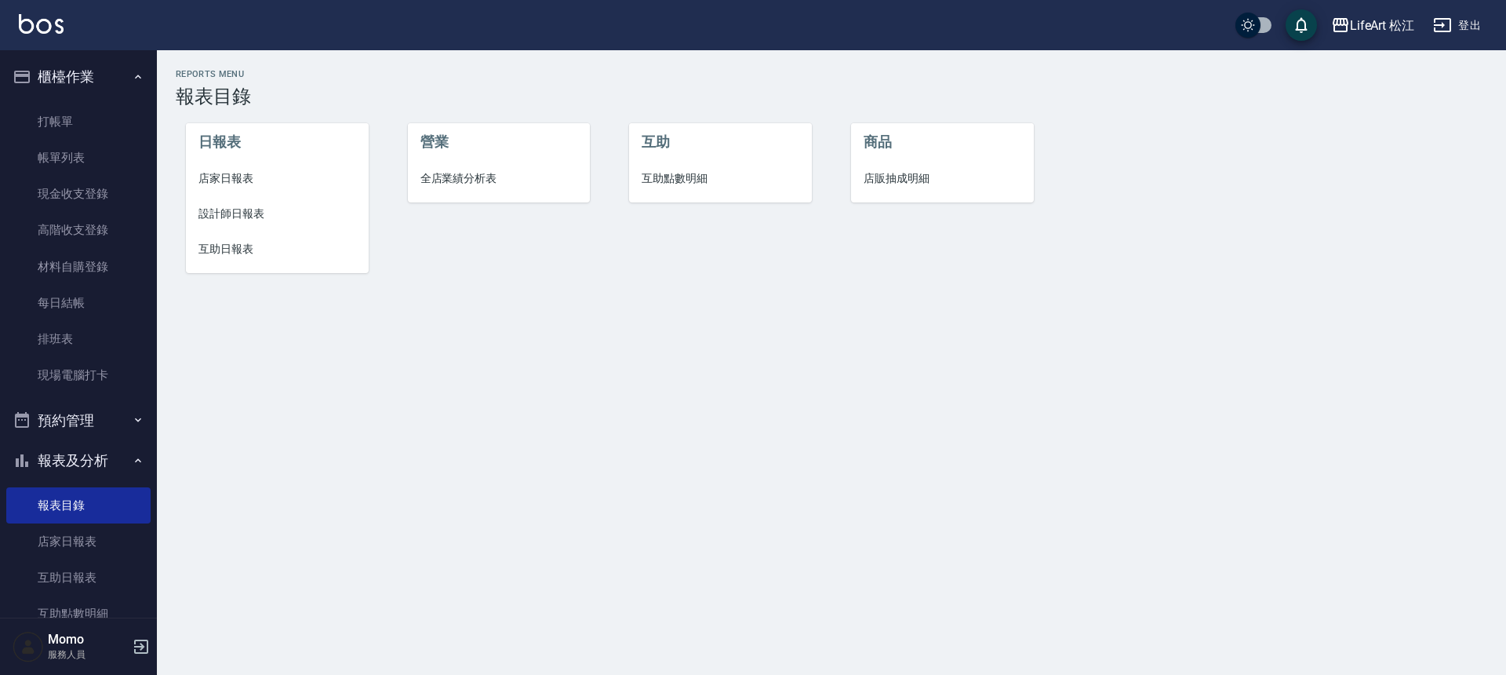
scroll to position [381, 0]
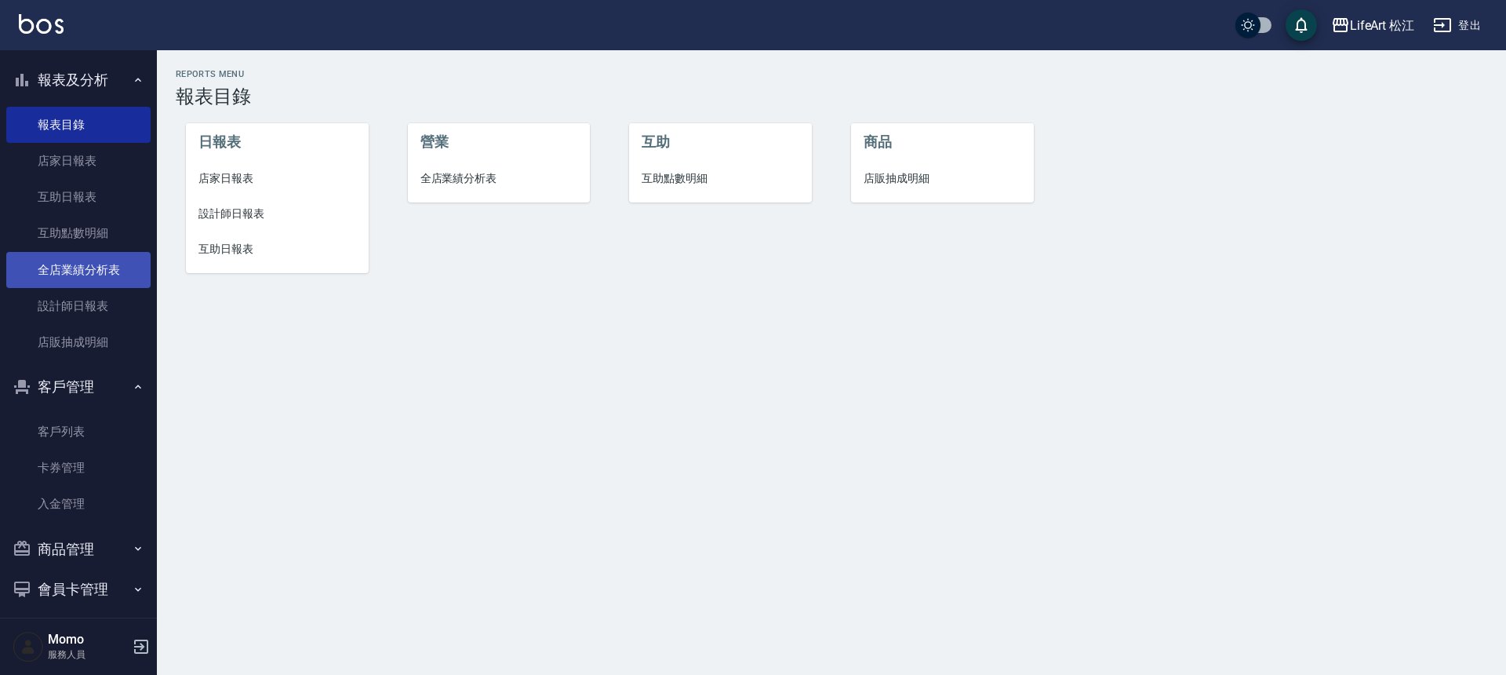
click at [83, 253] on link "全店業績分析表" at bounding box center [78, 270] width 144 height 36
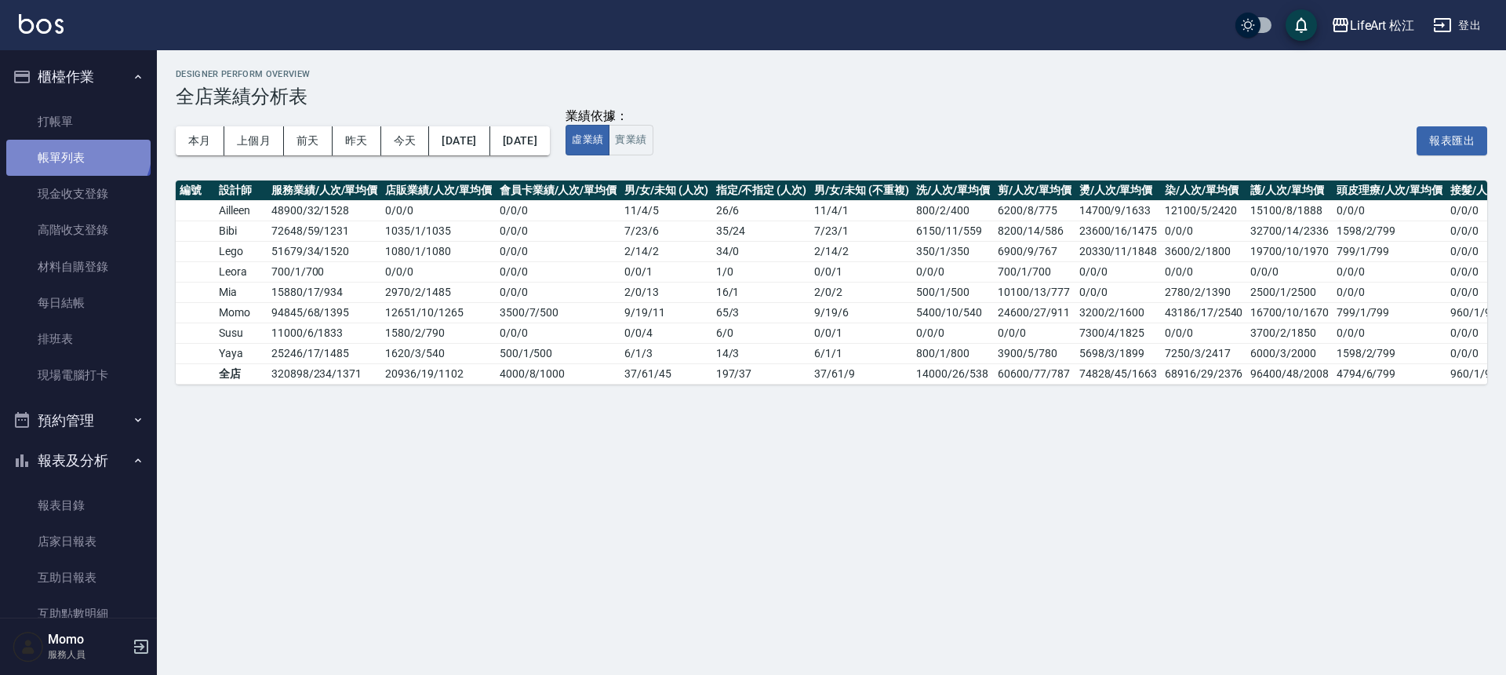
click at [76, 149] on link "帳單列表" at bounding box center [78, 158] width 144 height 36
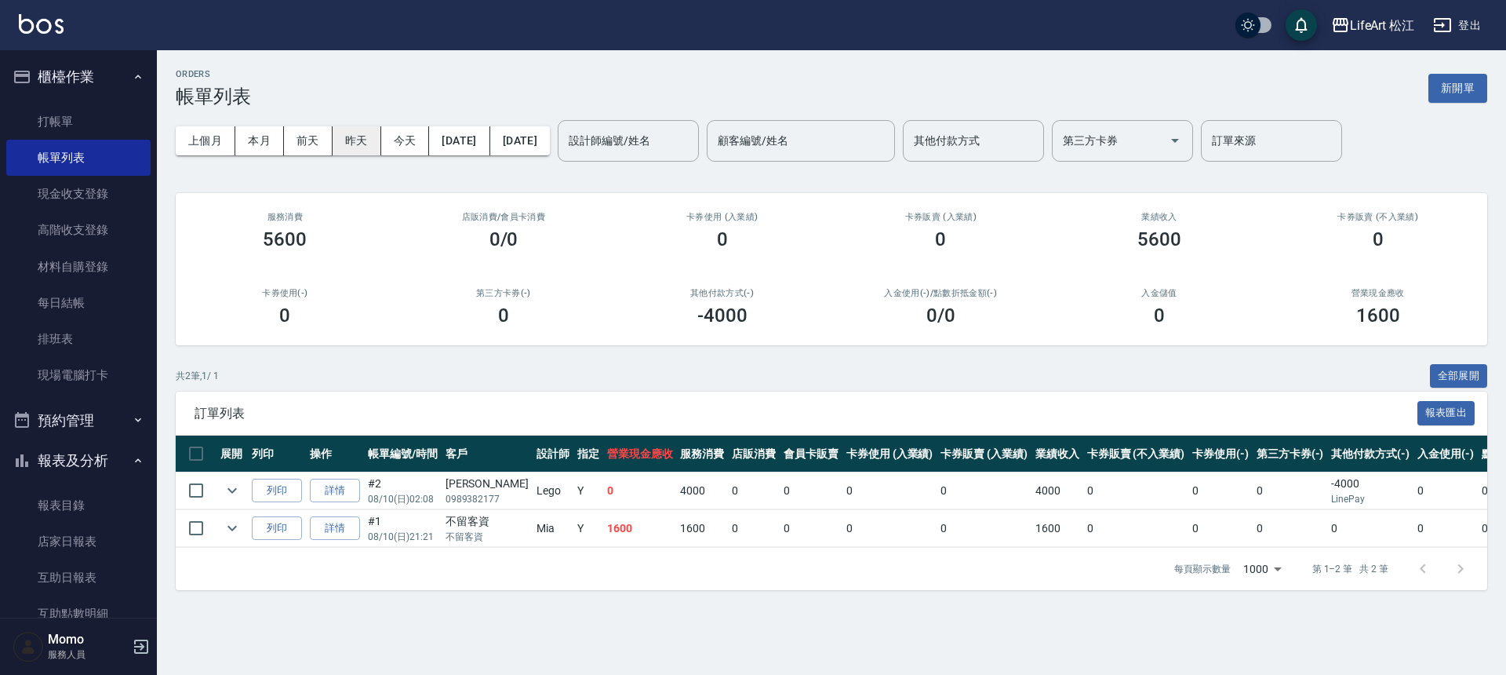
click at [366, 138] on button "昨天" at bounding box center [357, 140] width 49 height 29
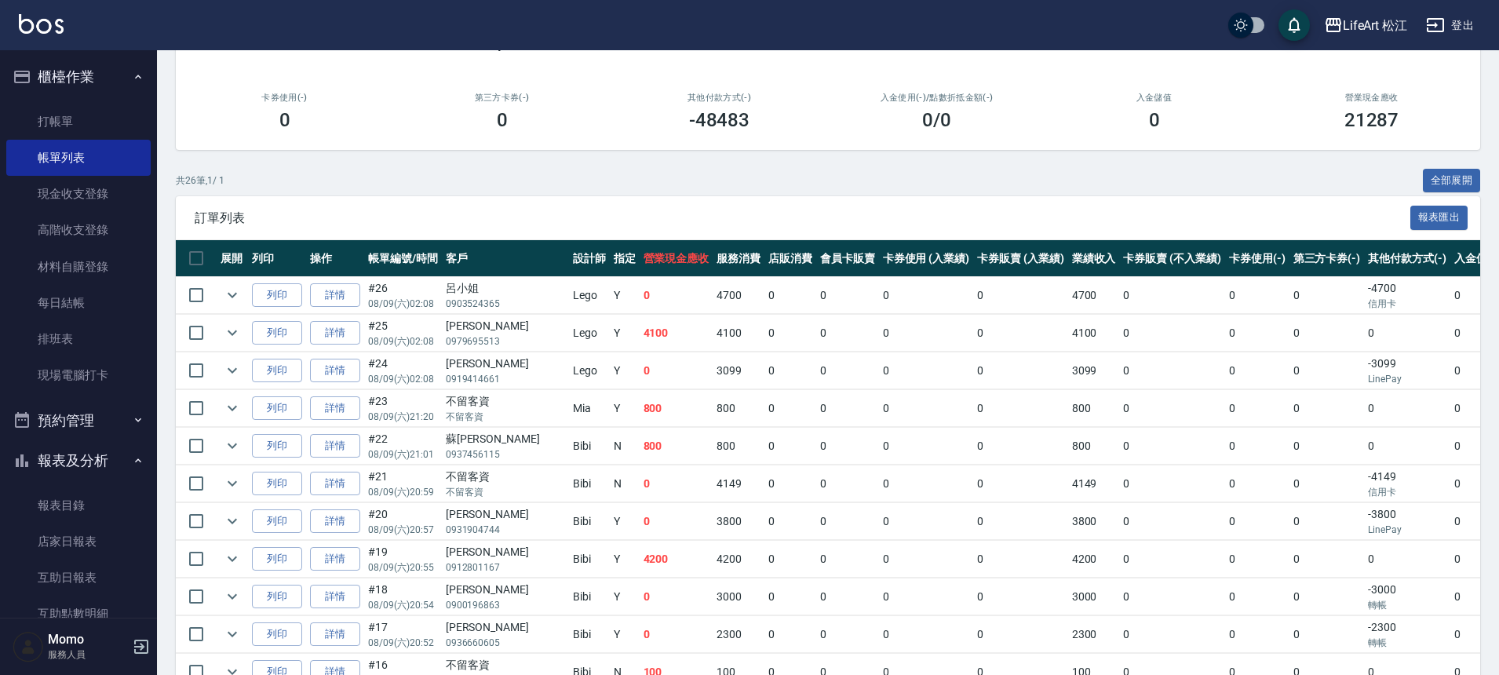
scroll to position [196, 0]
click at [229, 483] on icon "expand row" at bounding box center [232, 482] width 19 height 19
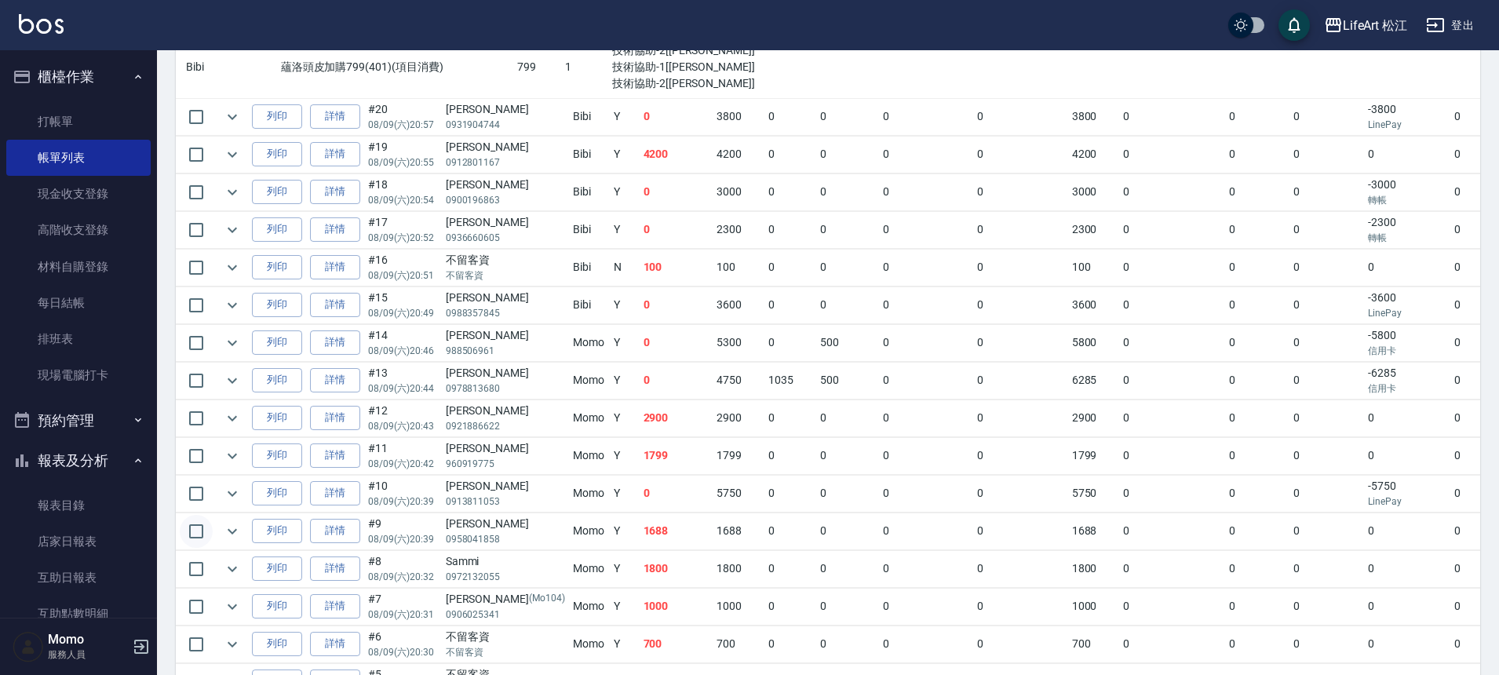
scroll to position [778, 0]
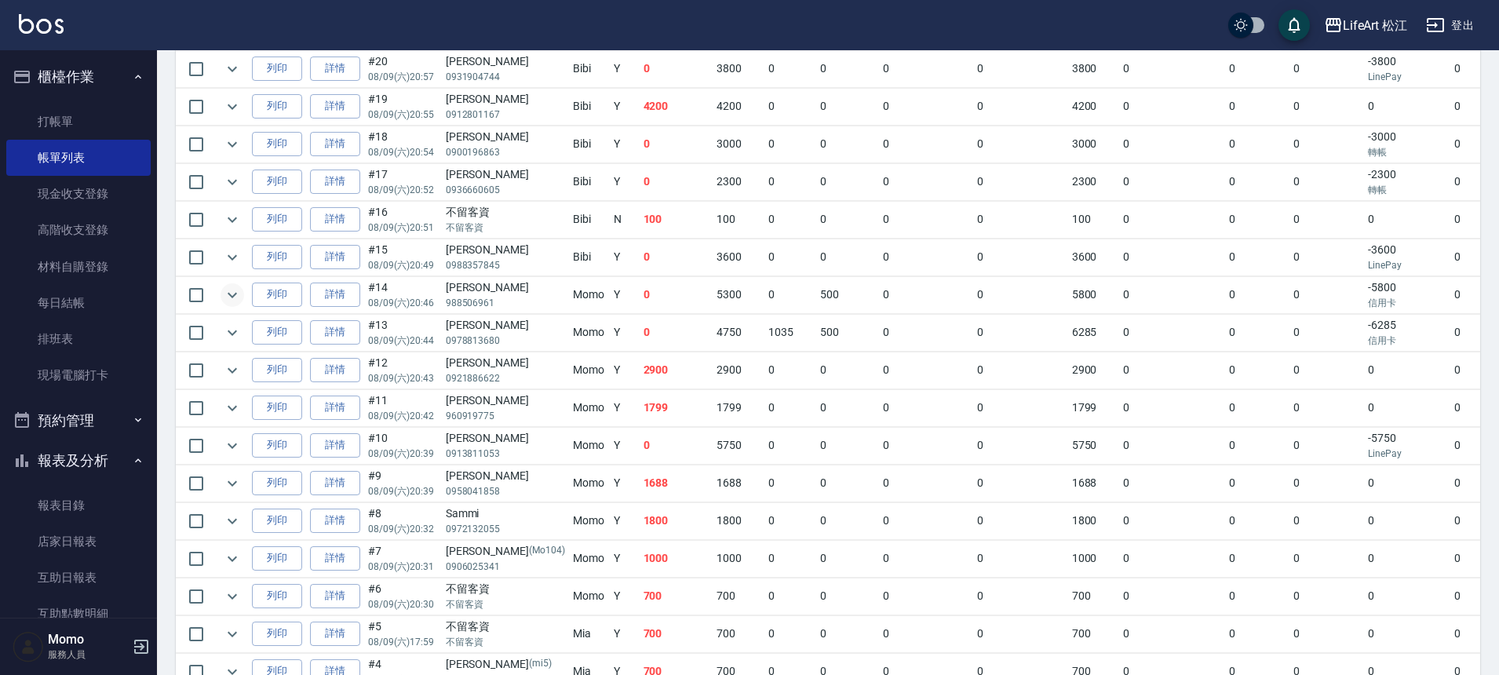
click at [226, 291] on icon "expand row" at bounding box center [232, 295] width 19 height 19
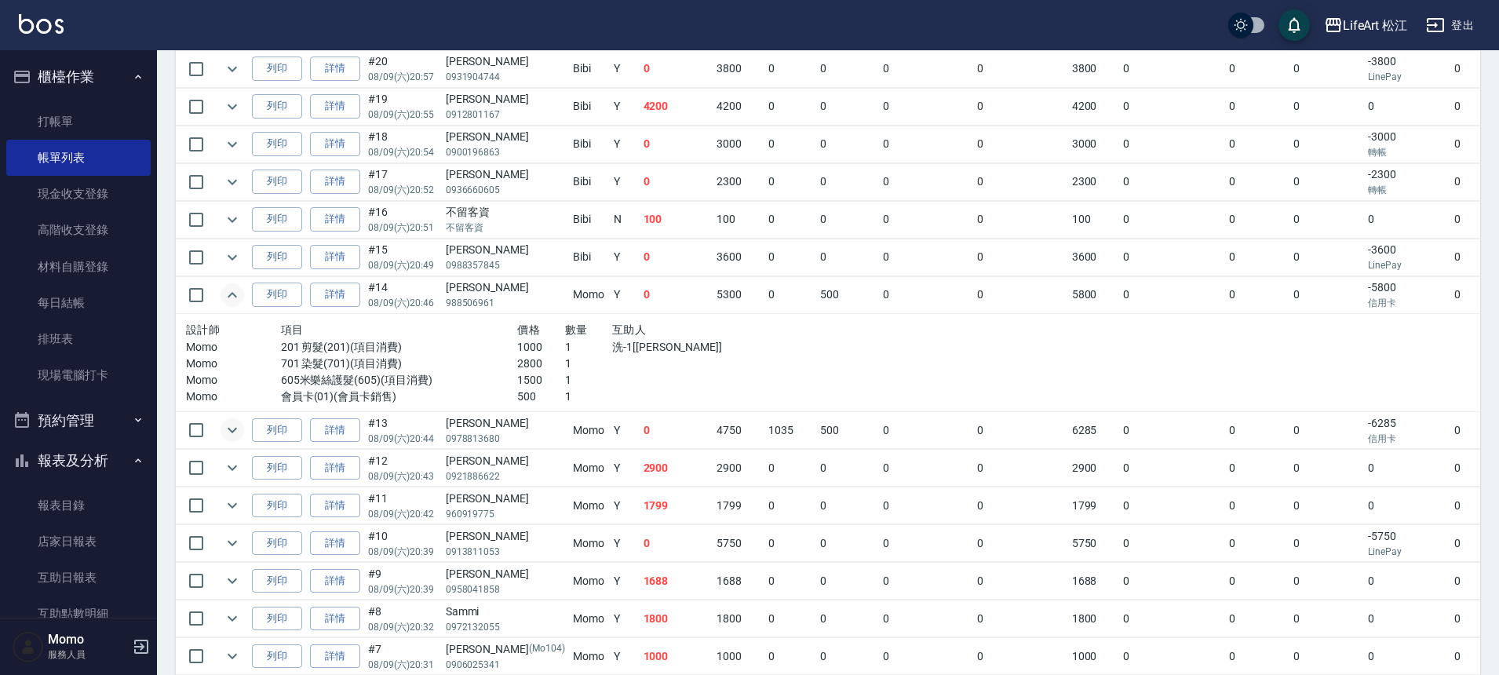
click at [225, 430] on icon "expand row" at bounding box center [232, 430] width 19 height 19
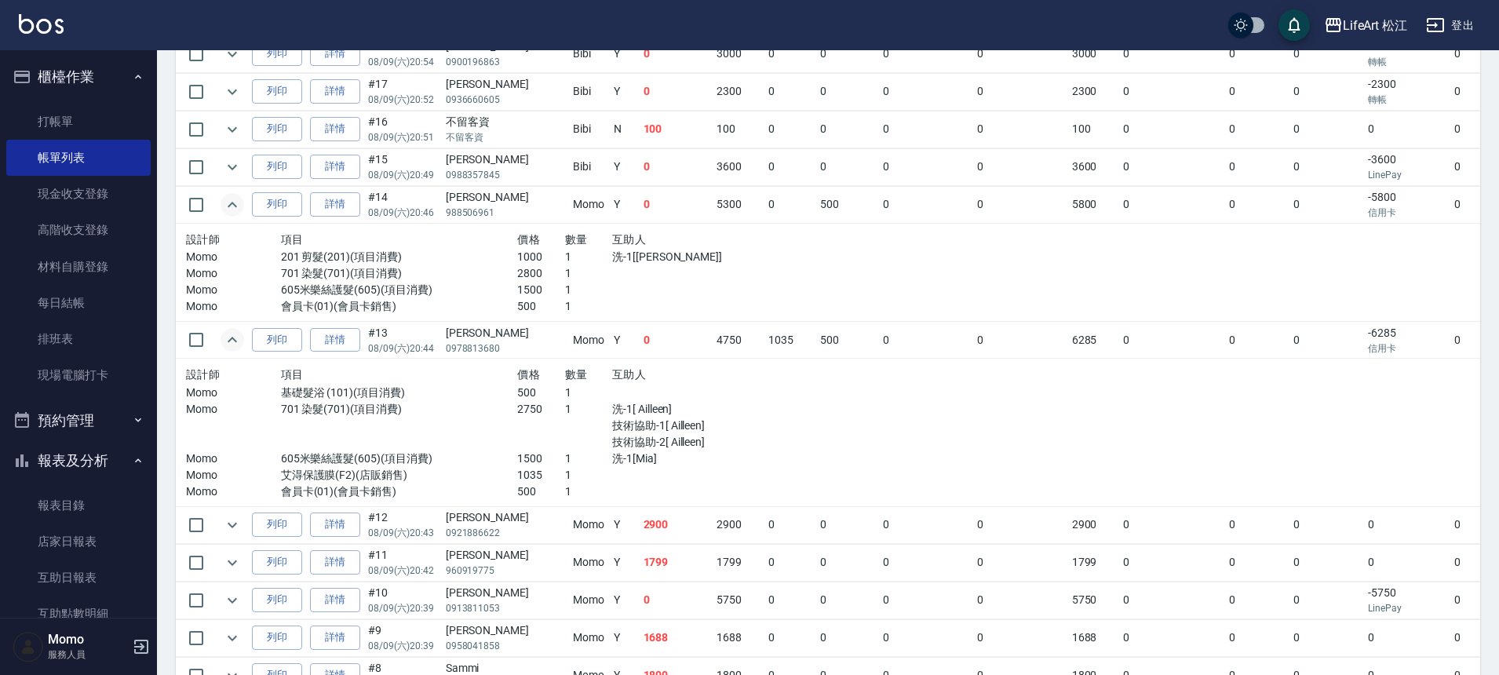
scroll to position [1065, 0]
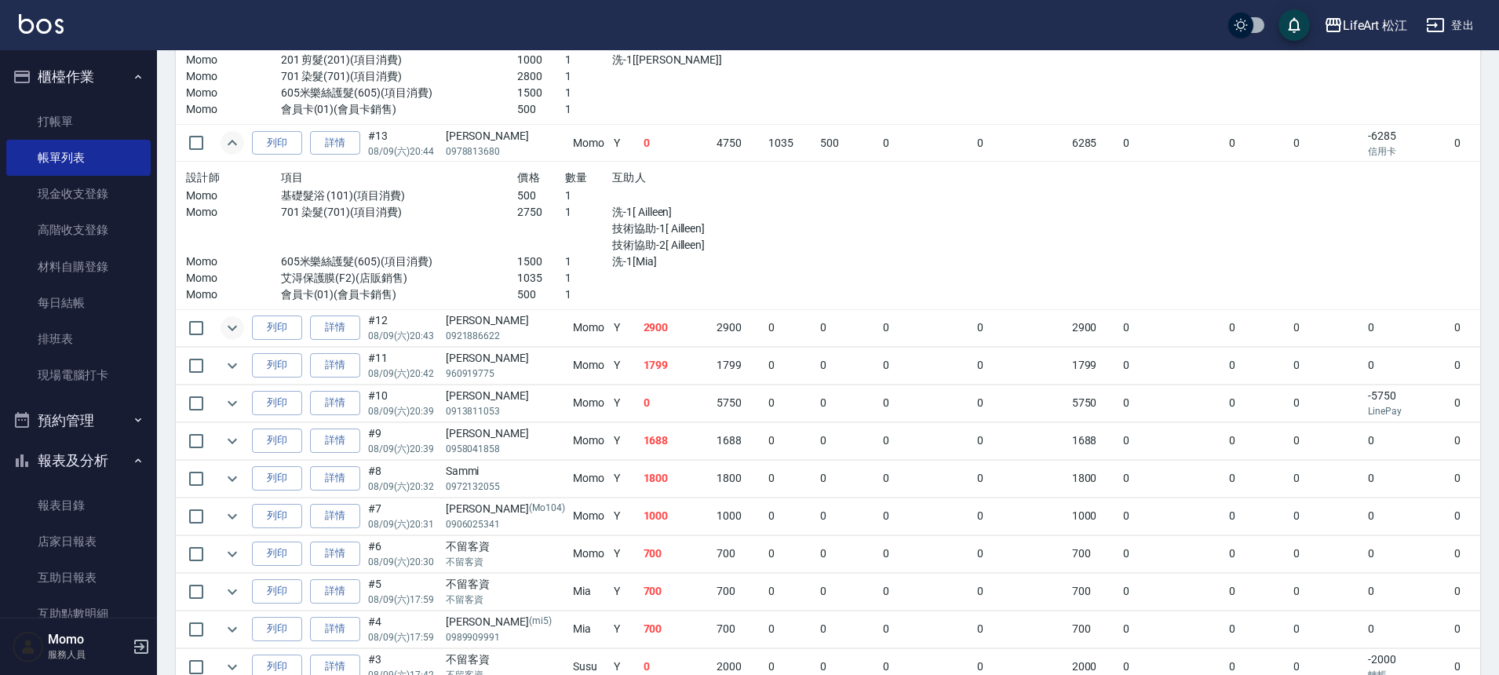
click at [223, 330] on icon "expand row" at bounding box center [232, 328] width 19 height 19
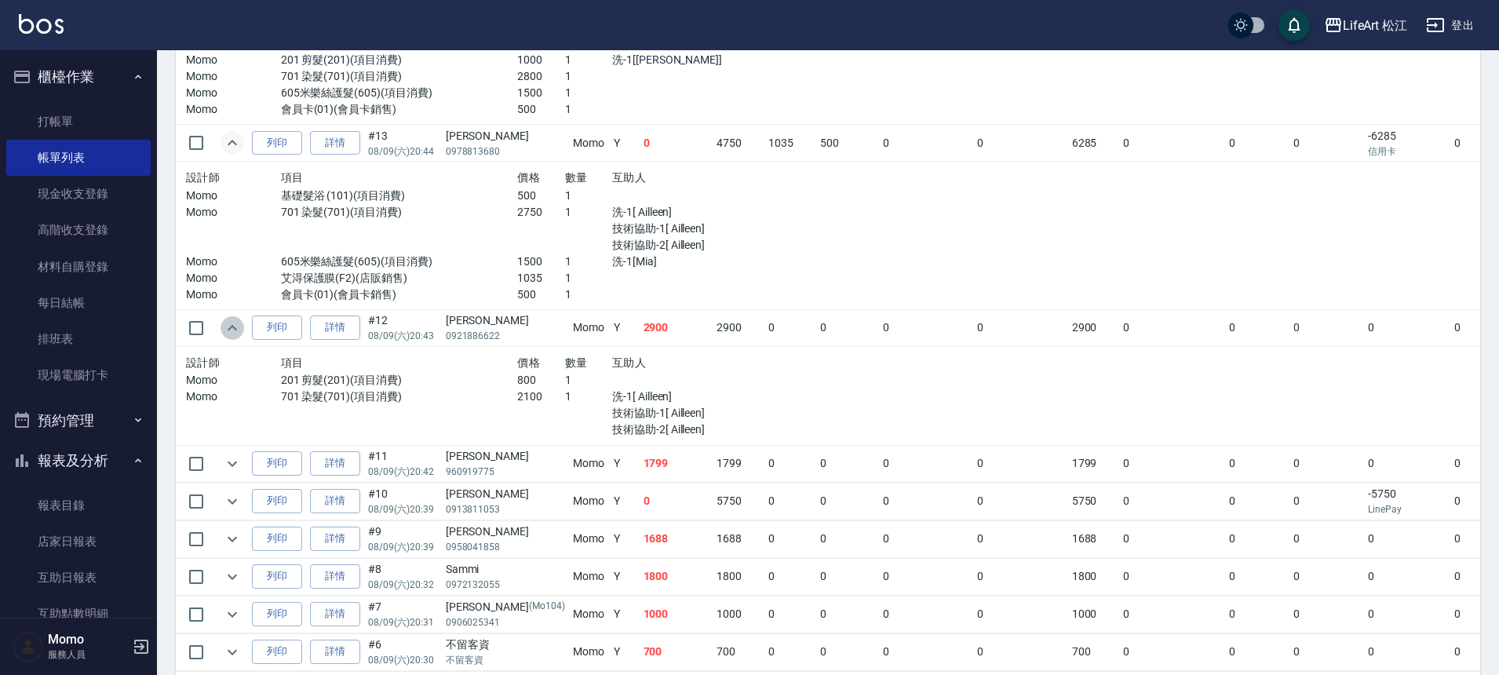
click at [223, 330] on icon "expand row" at bounding box center [232, 328] width 19 height 19
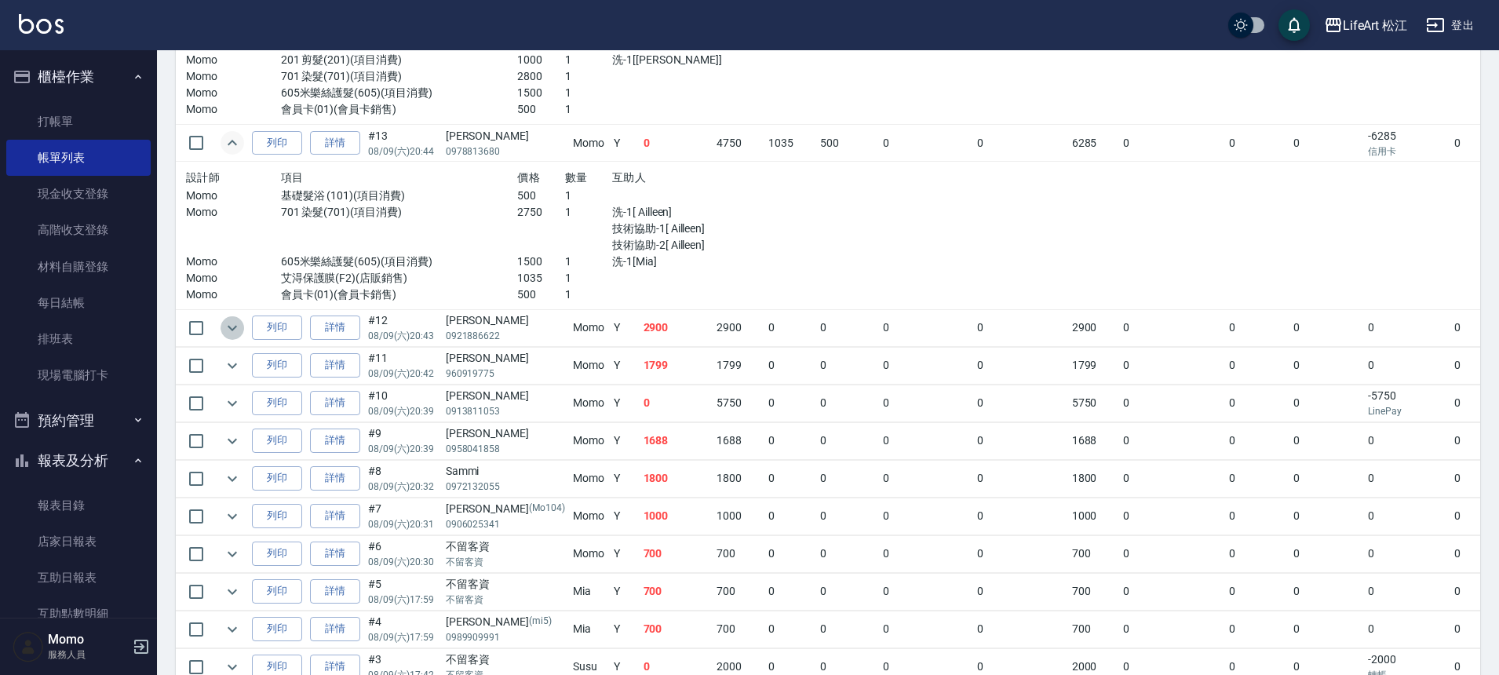
click at [223, 330] on icon "expand row" at bounding box center [232, 328] width 19 height 19
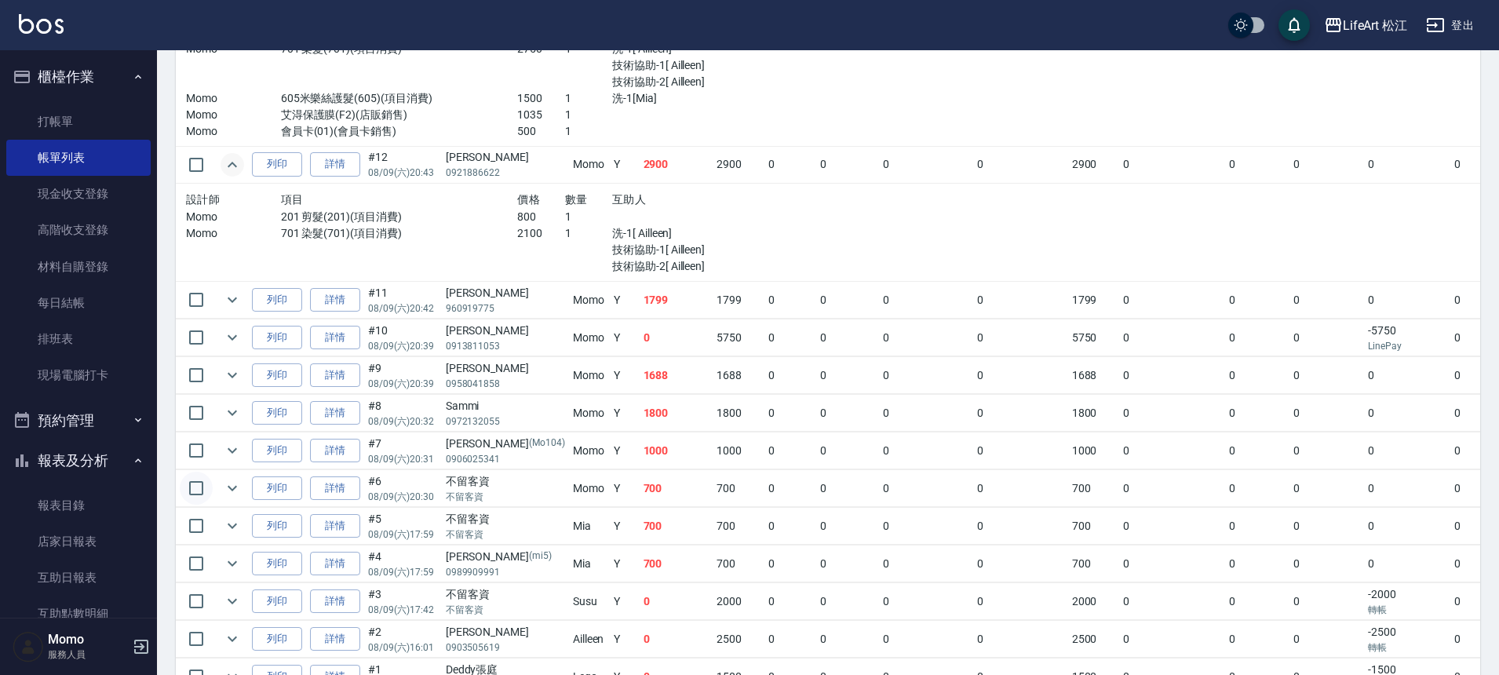
scroll to position [1231, 0]
click at [229, 332] on icon "expand row" at bounding box center [232, 335] width 19 height 19
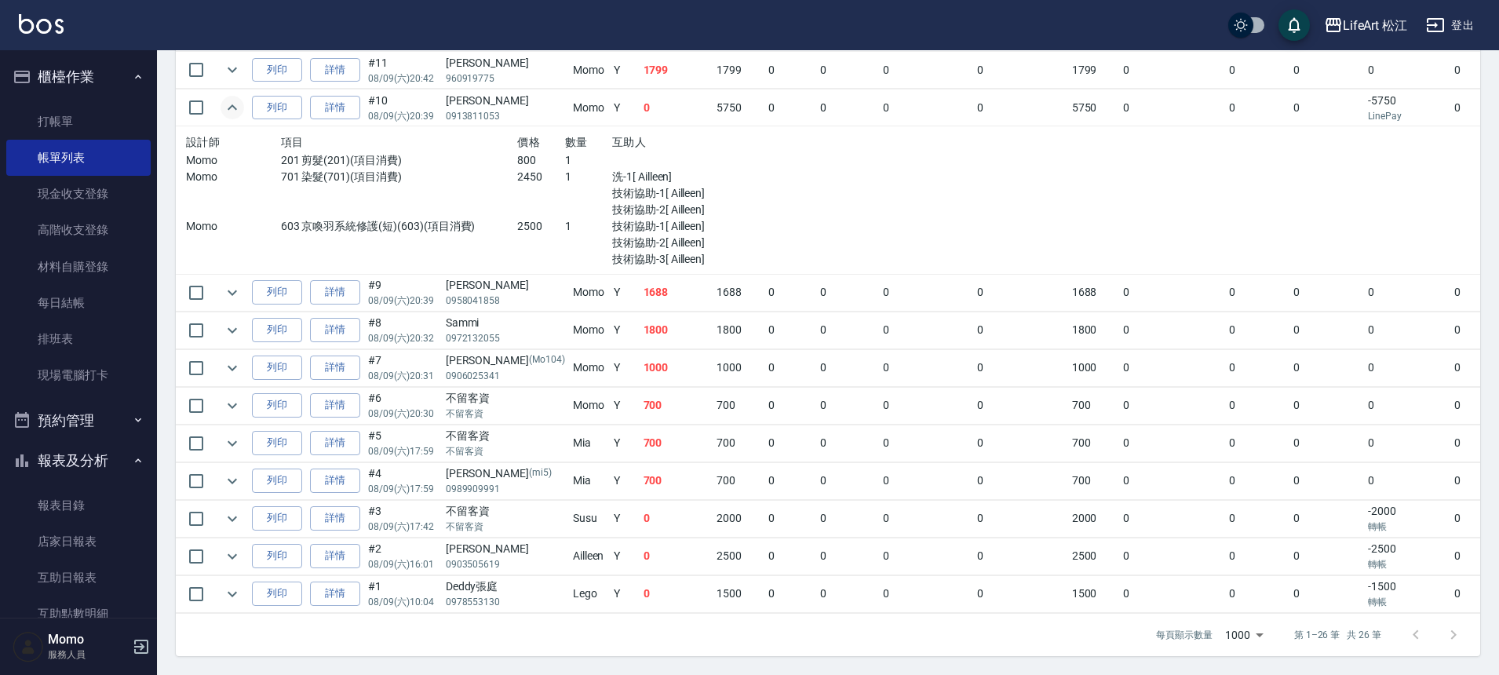
scroll to position [1470, 0]
click at [232, 283] on icon "expand row" at bounding box center [232, 292] width 19 height 19
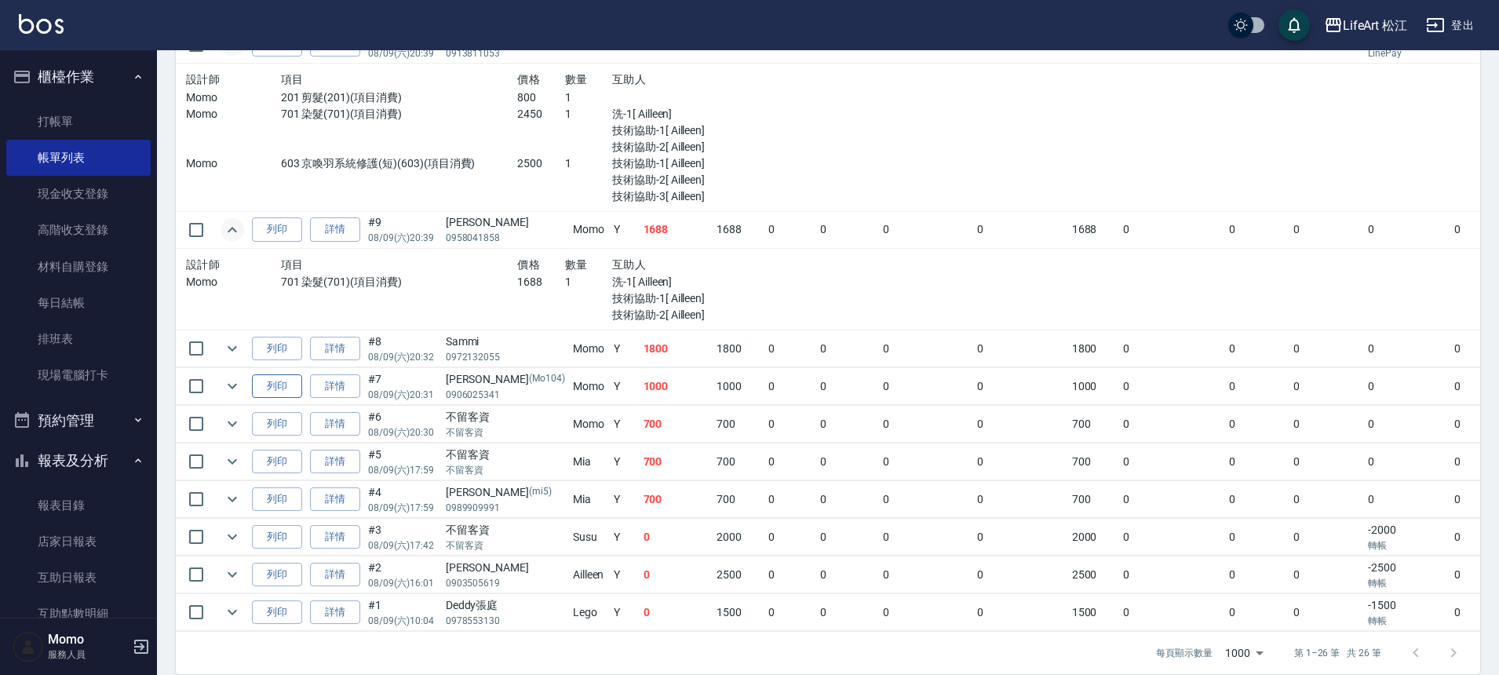
scroll to position [1523, 0]
click at [233, 348] on icon "expand row" at bounding box center [232, 346] width 9 height 5
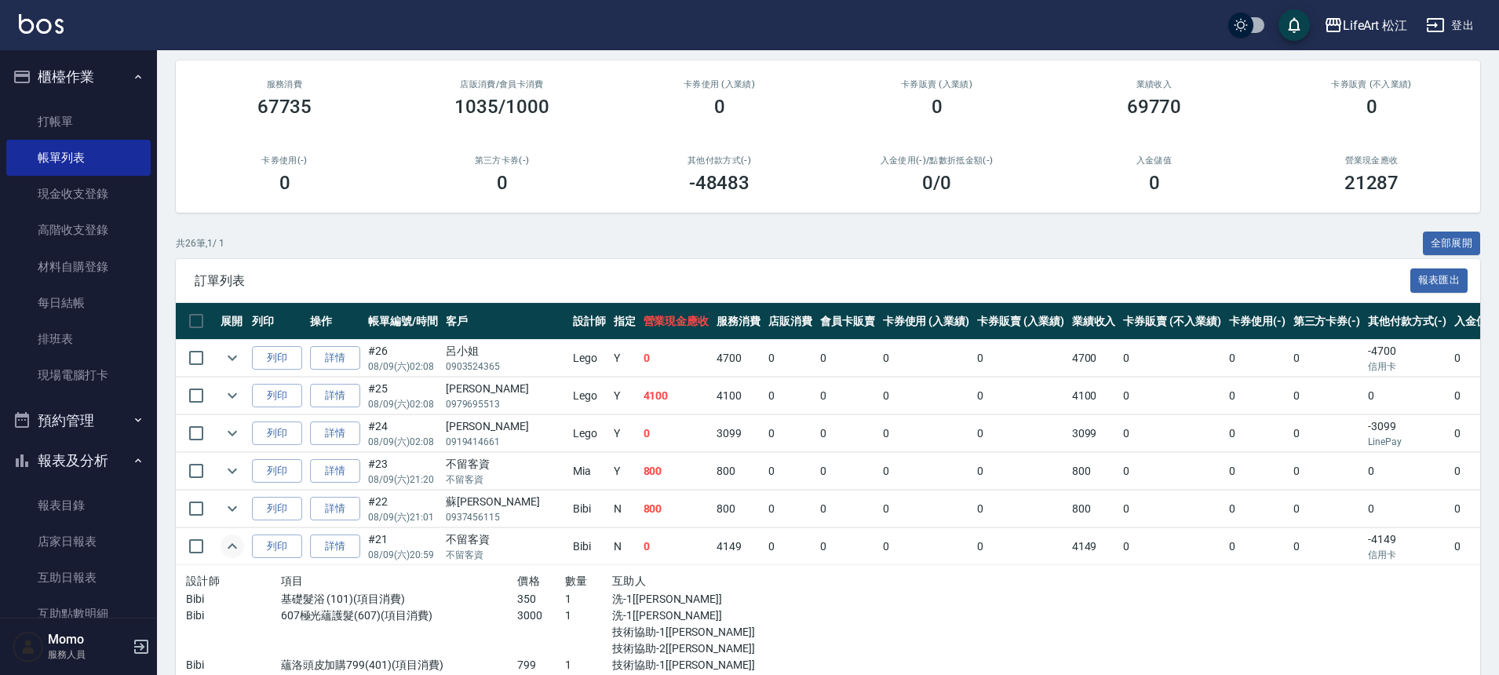
scroll to position [0, 0]
